Goal: Navigation & Orientation: Go to known website

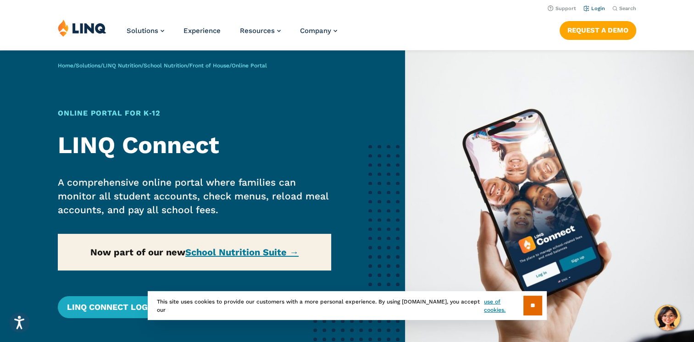
click at [598, 9] on link "Login" at bounding box center [594, 9] width 22 height 6
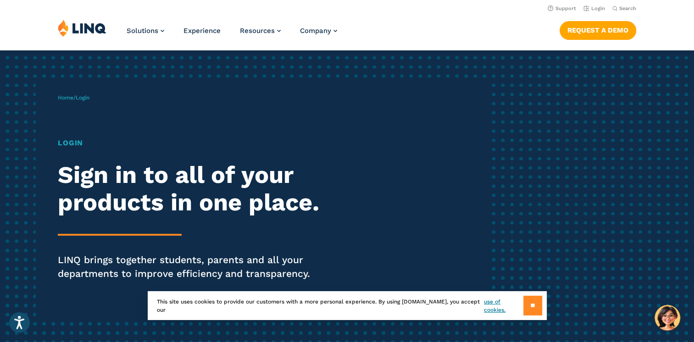
click at [530, 305] on input "**" at bounding box center [532, 306] width 19 height 20
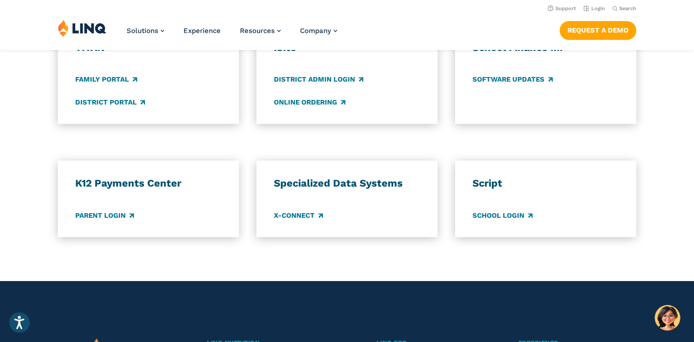
scroll to position [688, 0]
